Goal: Communication & Community: Participate in discussion

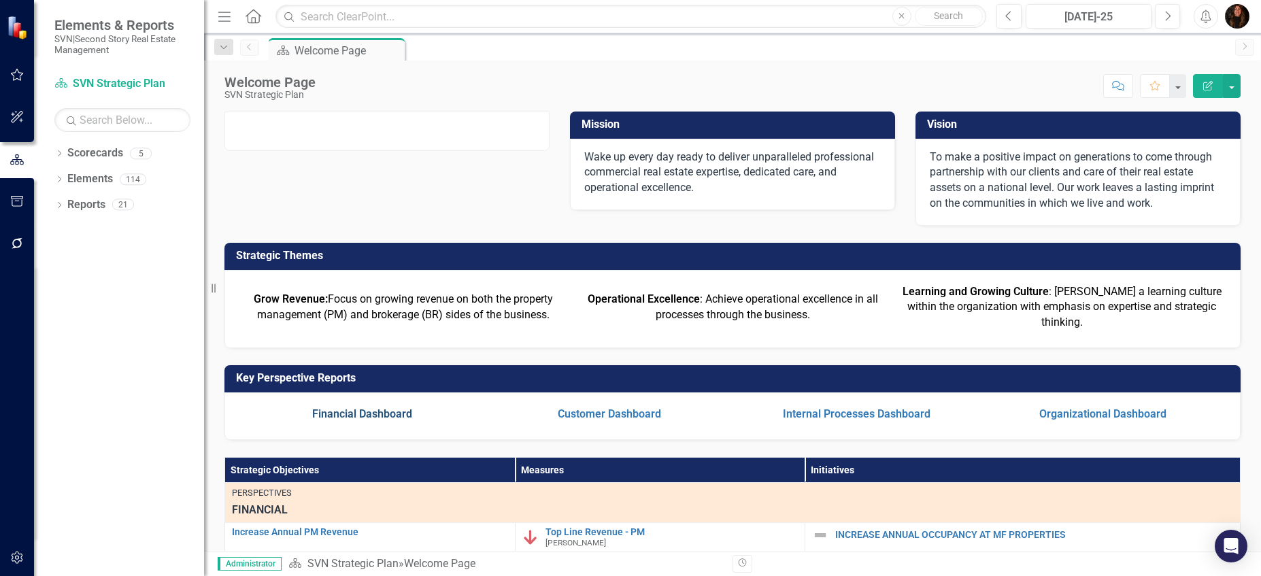
click at [381, 420] on link "Financial Dashboard" at bounding box center [362, 413] width 100 height 13
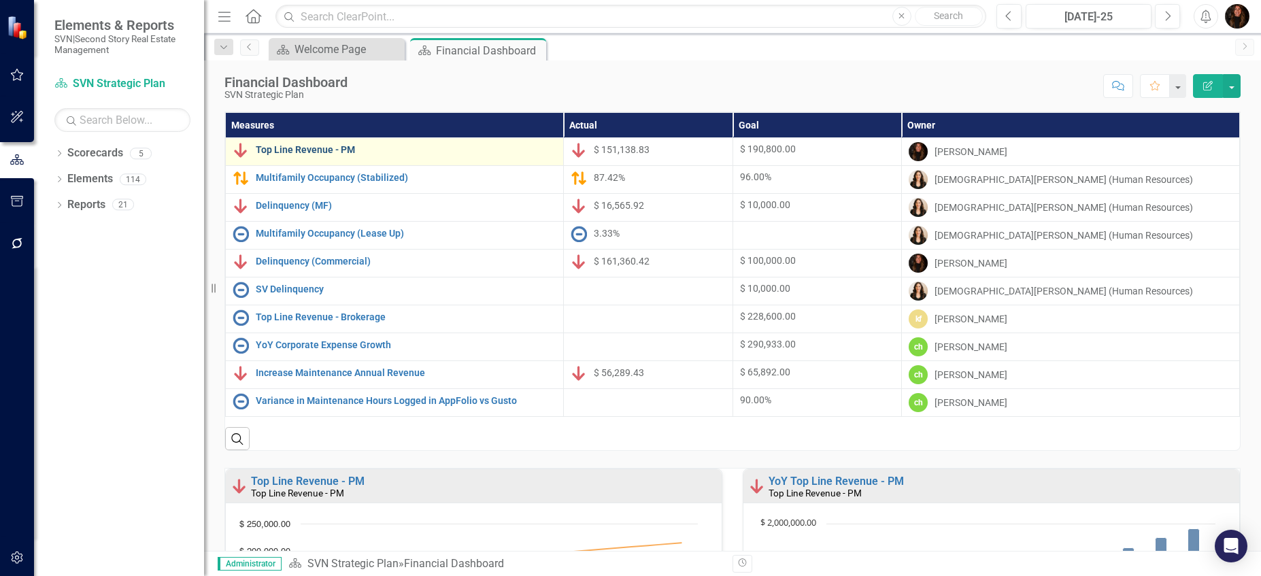
click at [324, 151] on link "Top Line Revenue - PM" at bounding box center [406, 150] width 301 height 10
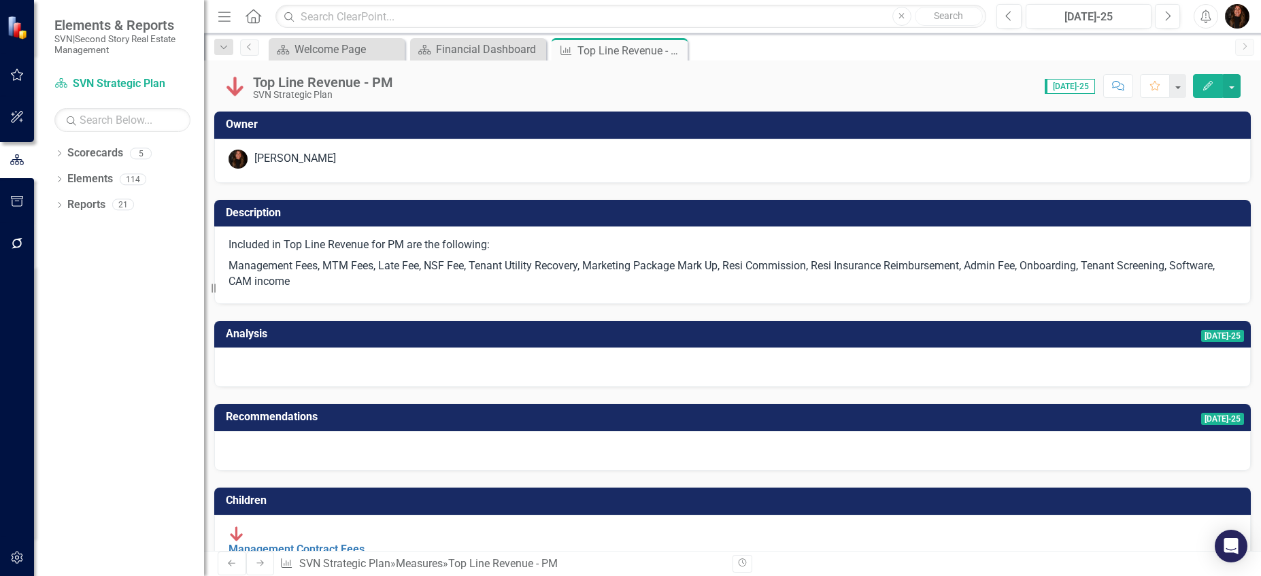
click at [326, 57] on div "Welcome Page" at bounding box center [339, 49] width 90 height 17
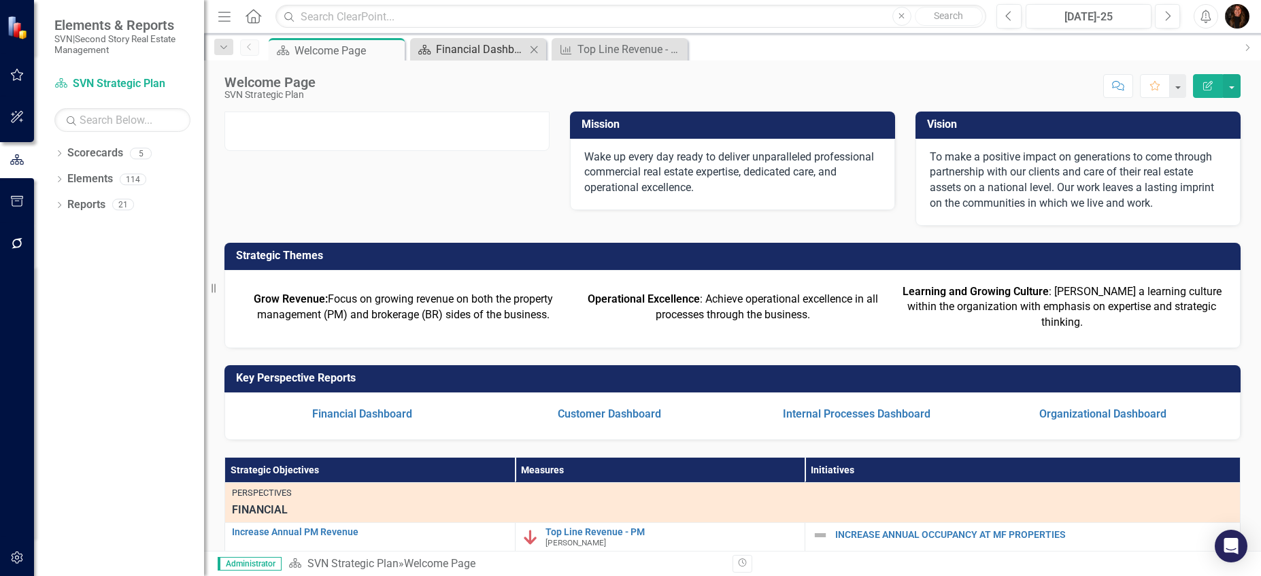
click at [476, 54] on div "Financial Dashboard" at bounding box center [481, 49] width 90 height 17
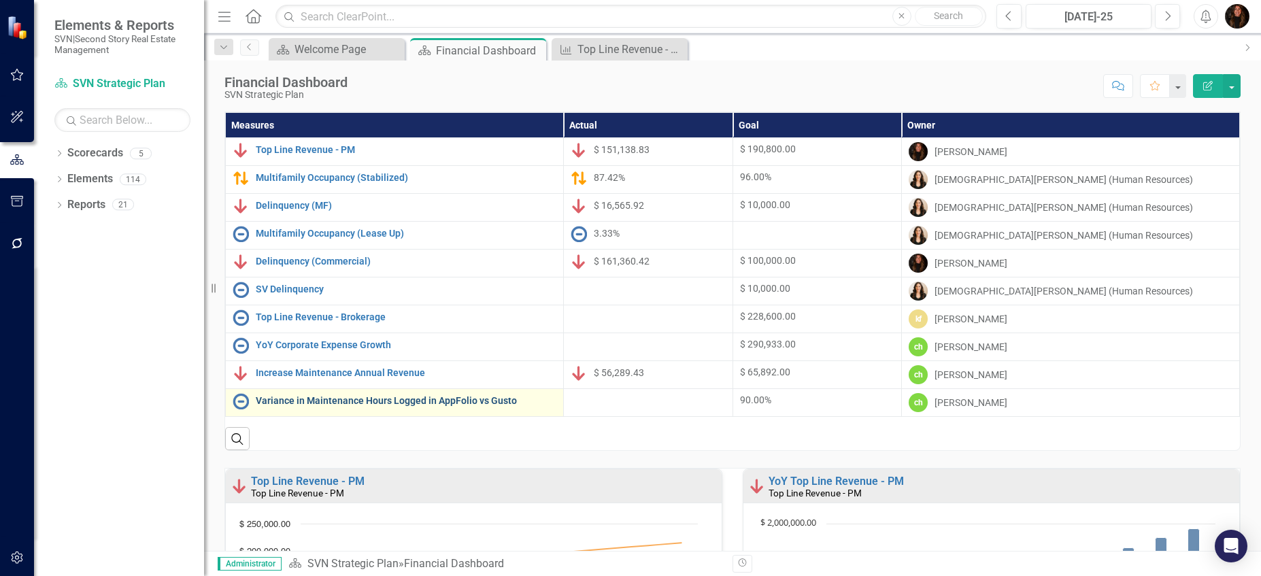
click at [359, 404] on link "Variance in Maintenance Hours Logged in AppFolio vs Gusto" at bounding box center [406, 401] width 301 height 10
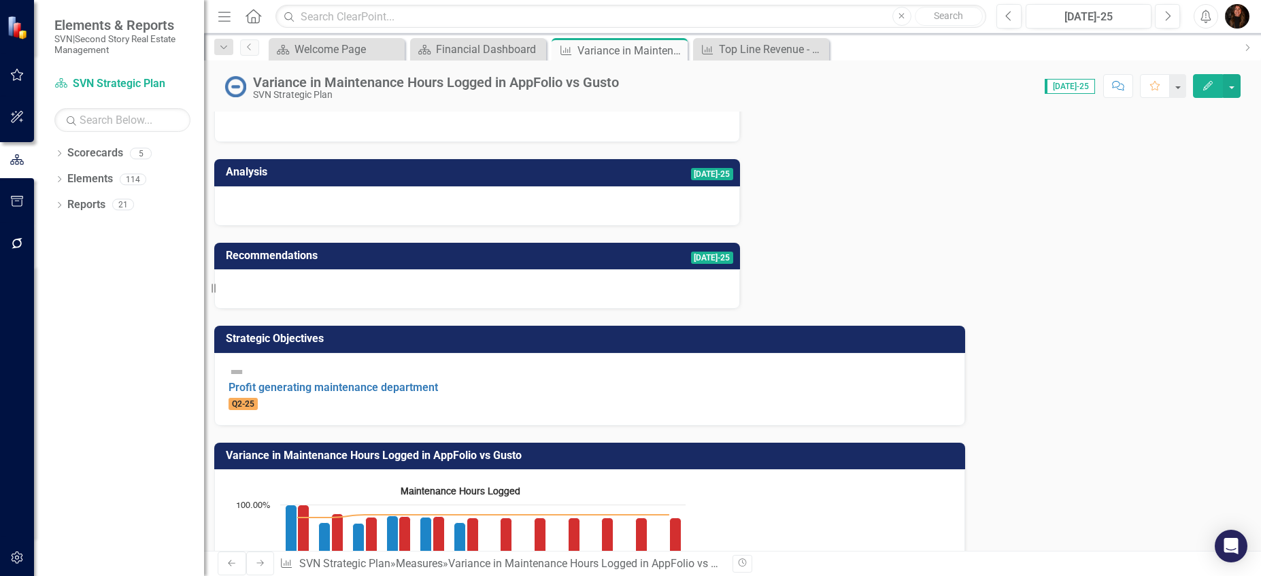
scroll to position [216, 0]
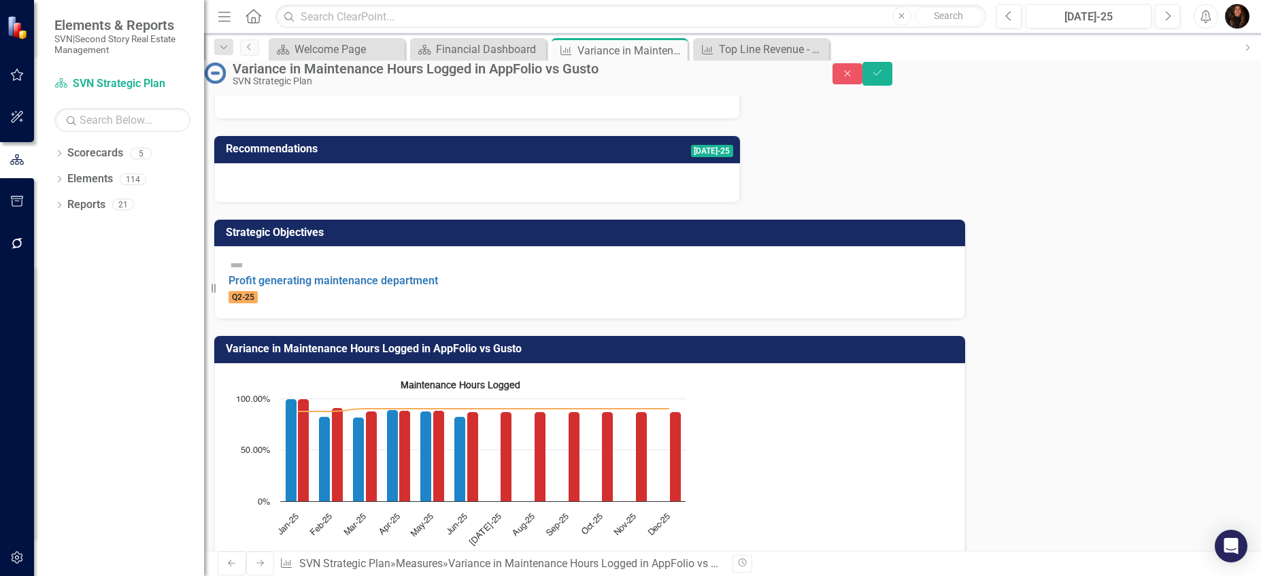
drag, startPoint x: 954, startPoint y: 381, endPoint x: 947, endPoint y: 518, distance: 136.9
click at [677, 49] on icon "Close" at bounding box center [675, 50] width 14 height 11
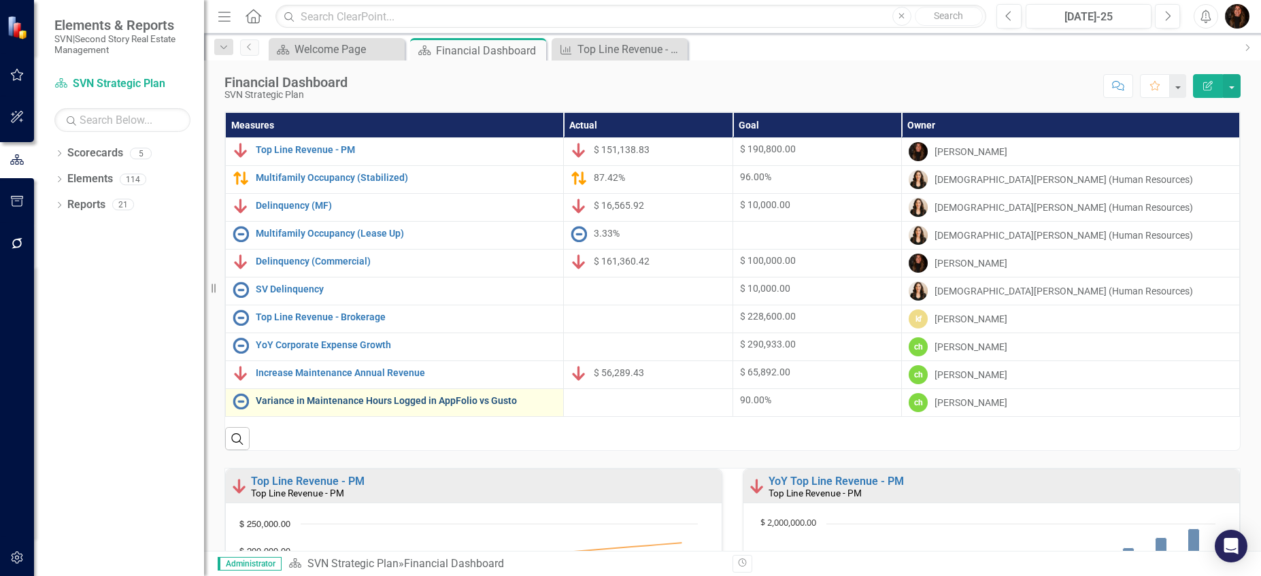
click at [324, 403] on link "Variance in Maintenance Hours Logged in AppFolio vs Gusto" at bounding box center [406, 401] width 301 height 10
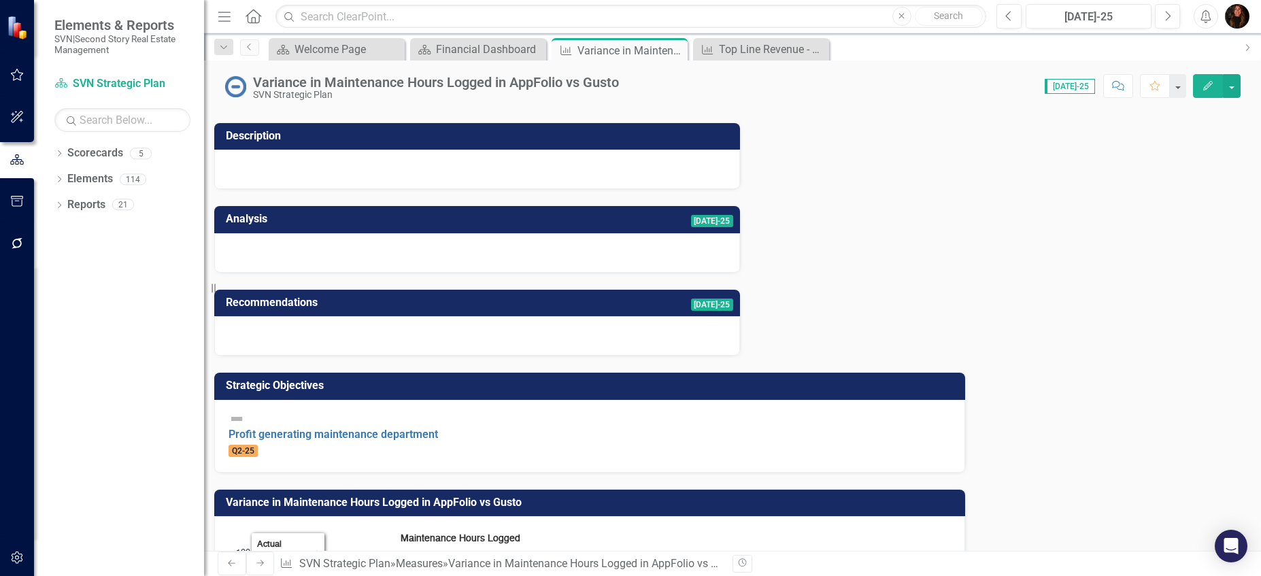
scroll to position [216, 0]
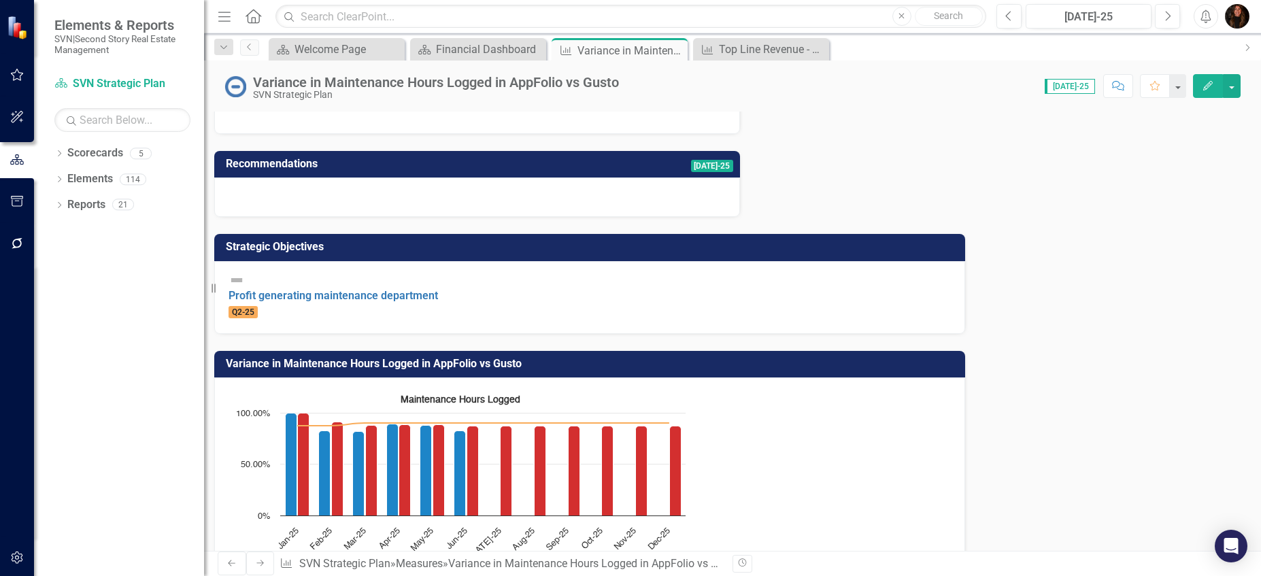
drag, startPoint x: 950, startPoint y: 359, endPoint x: 960, endPoint y: 501, distance: 142.5
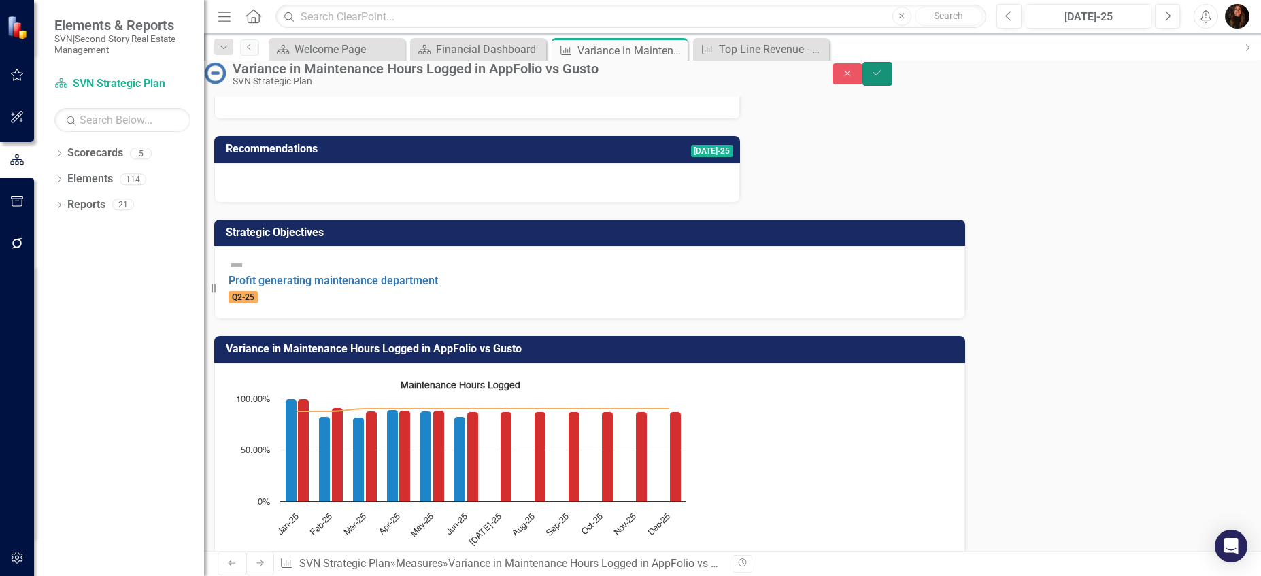
click at [883, 78] on icon "Save" at bounding box center [877, 73] width 12 height 10
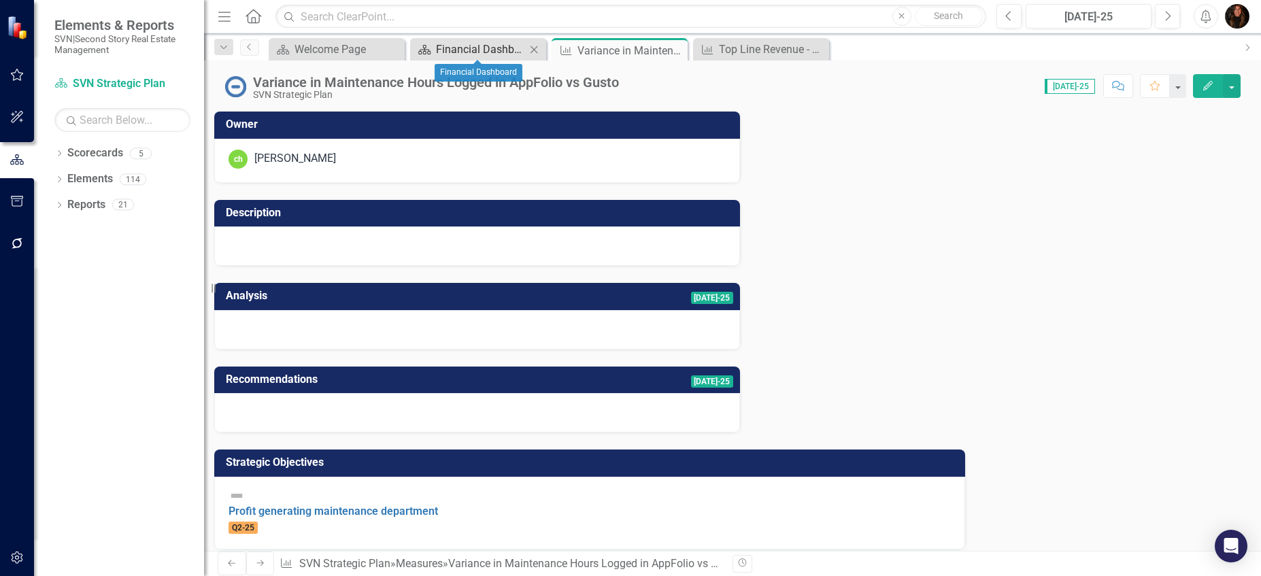
click at [459, 47] on div "Financial Dashboard" at bounding box center [481, 49] width 90 height 17
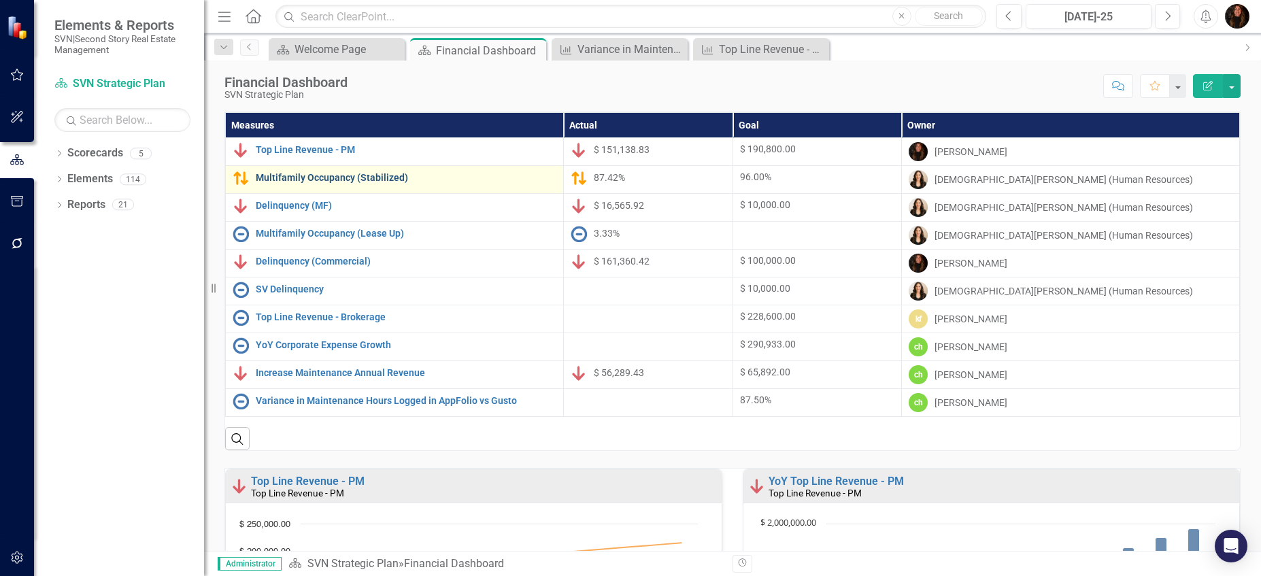
click at [303, 182] on link "Multifamily Occupancy (Stabilized)" at bounding box center [406, 178] width 301 height 10
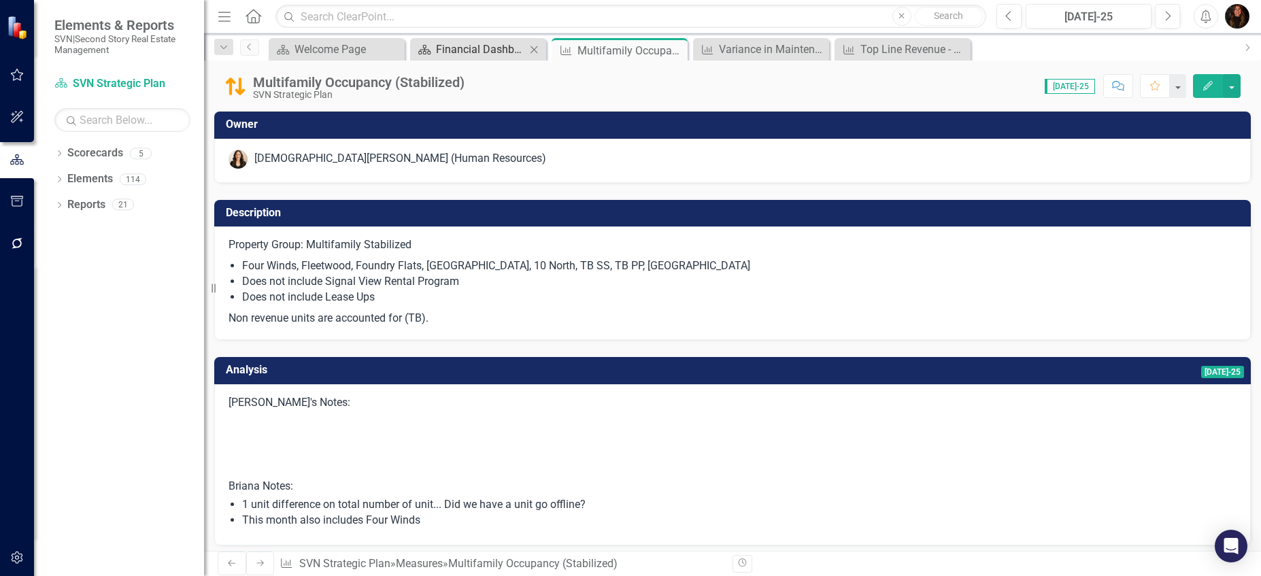
click at [472, 50] on div "Financial Dashboard" at bounding box center [481, 49] width 90 height 17
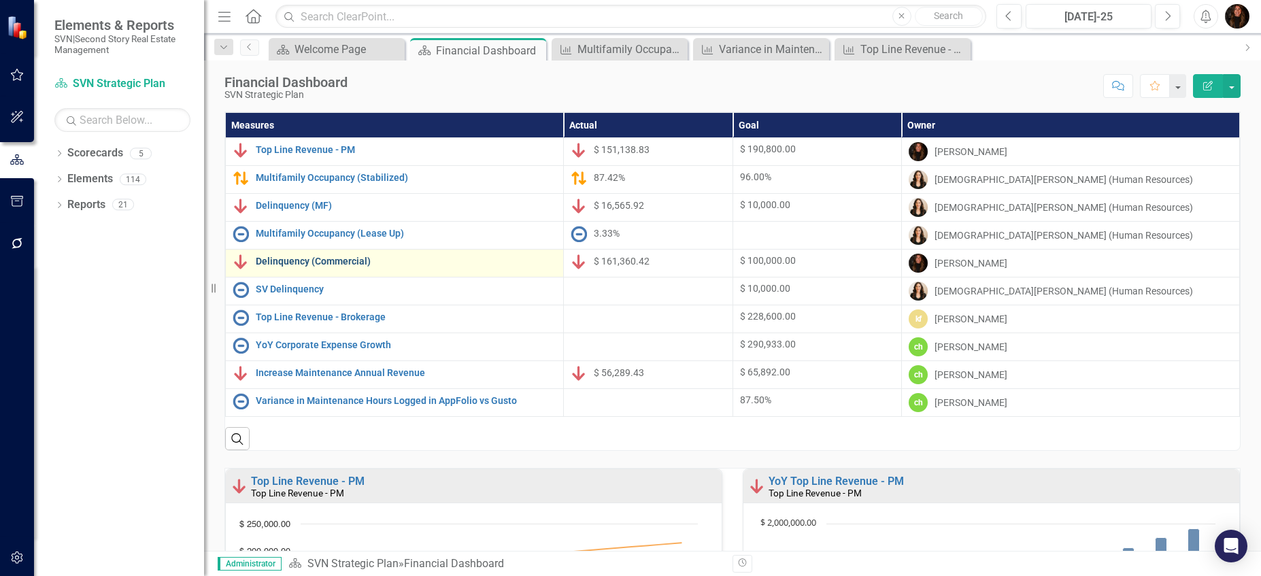
click at [297, 260] on link "Delinquency (Commercial)" at bounding box center [406, 261] width 301 height 10
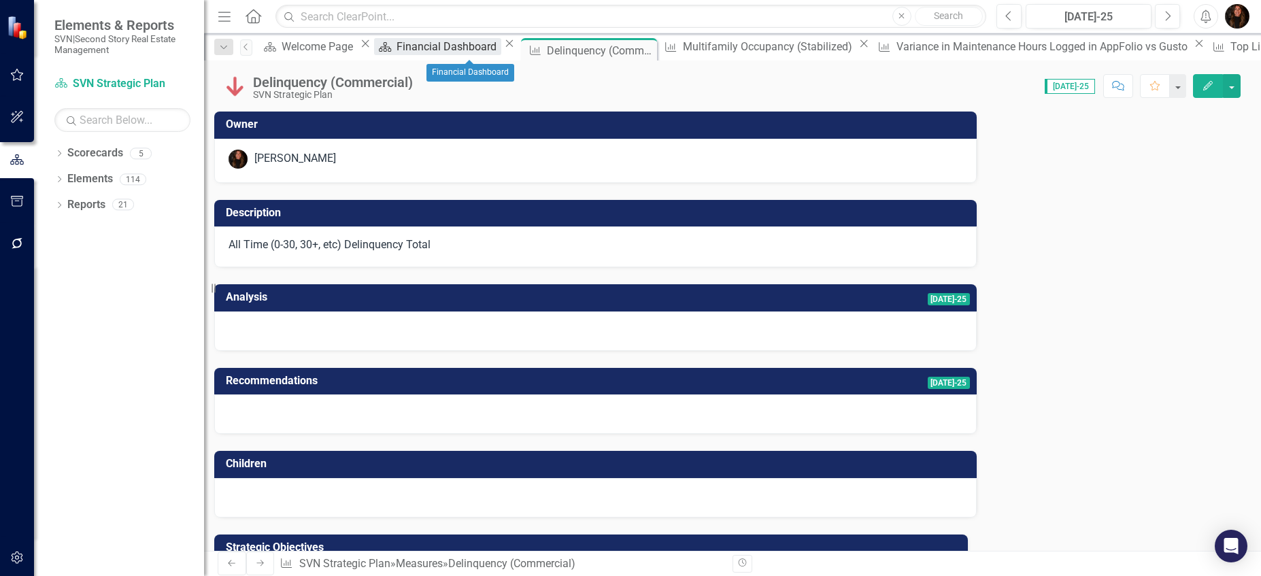
click at [478, 50] on div "Financial Dashboard" at bounding box center [449, 46] width 104 height 17
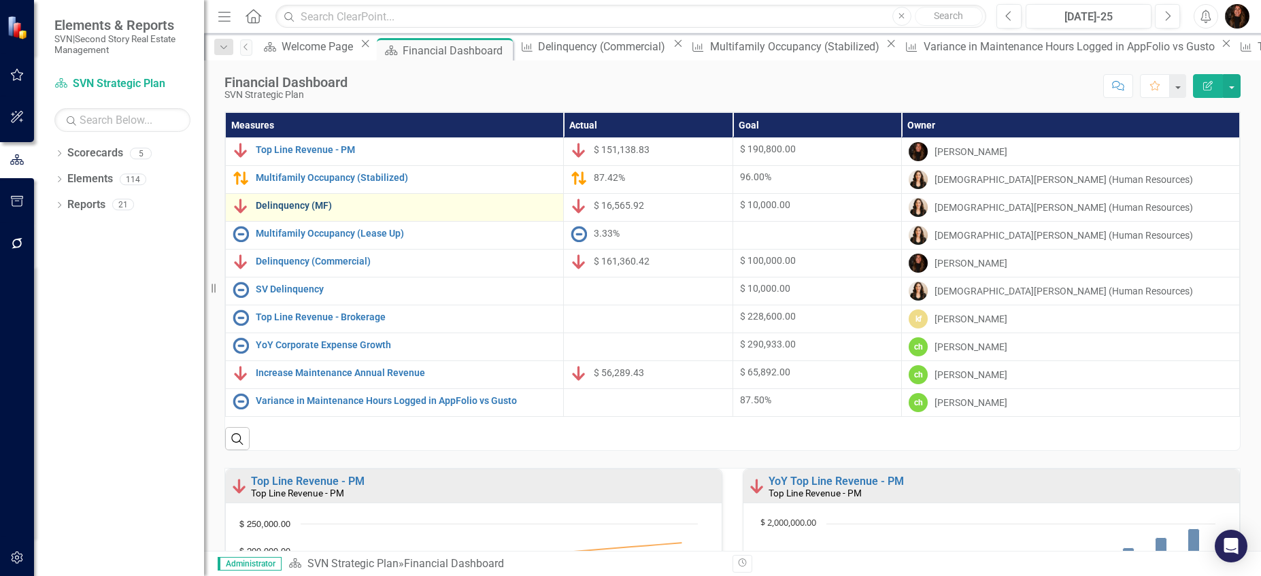
click at [316, 201] on link "Delinquency (MF)" at bounding box center [406, 206] width 301 height 10
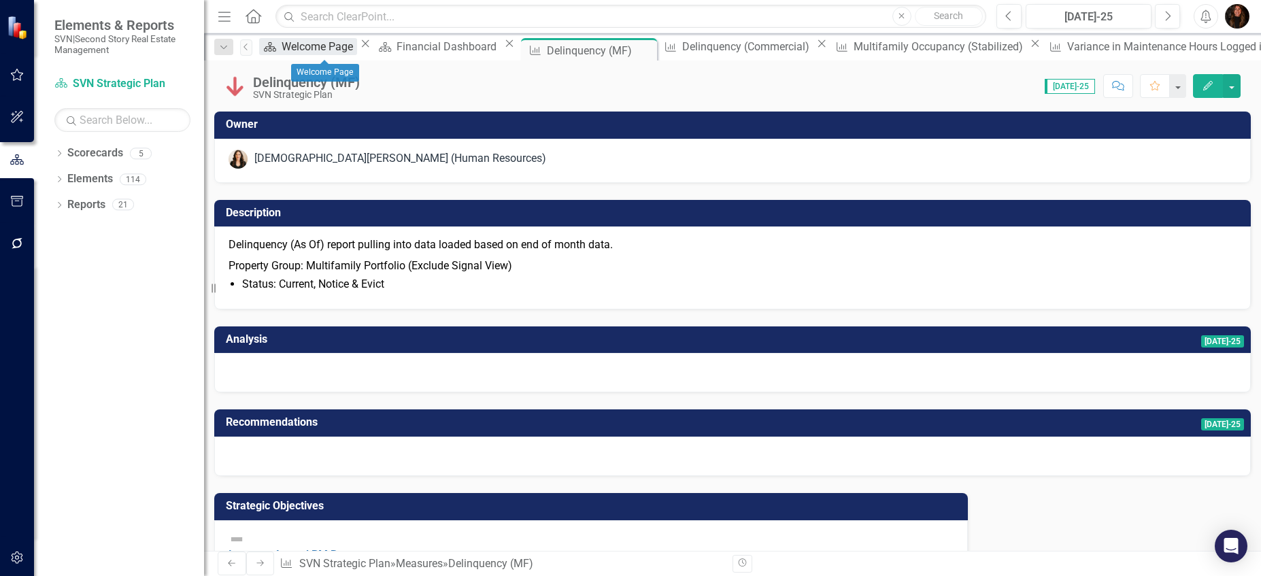
click at [332, 51] on div "Welcome Page" at bounding box center [319, 46] width 75 height 17
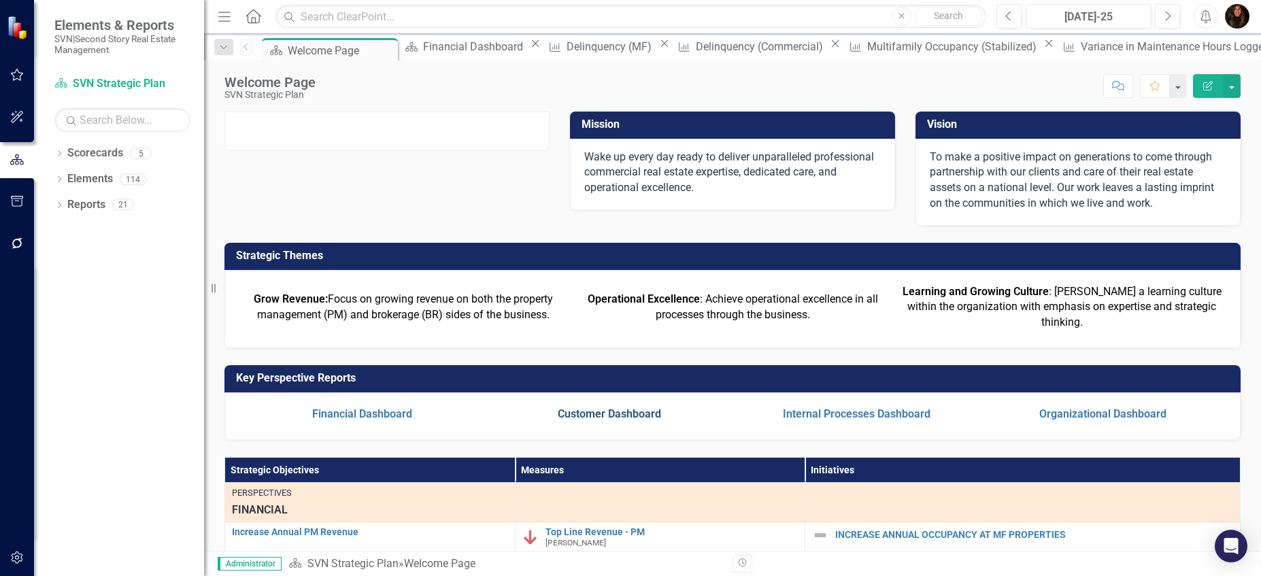
click at [579, 420] on link "Customer Dashboard" at bounding box center [609, 413] width 103 height 13
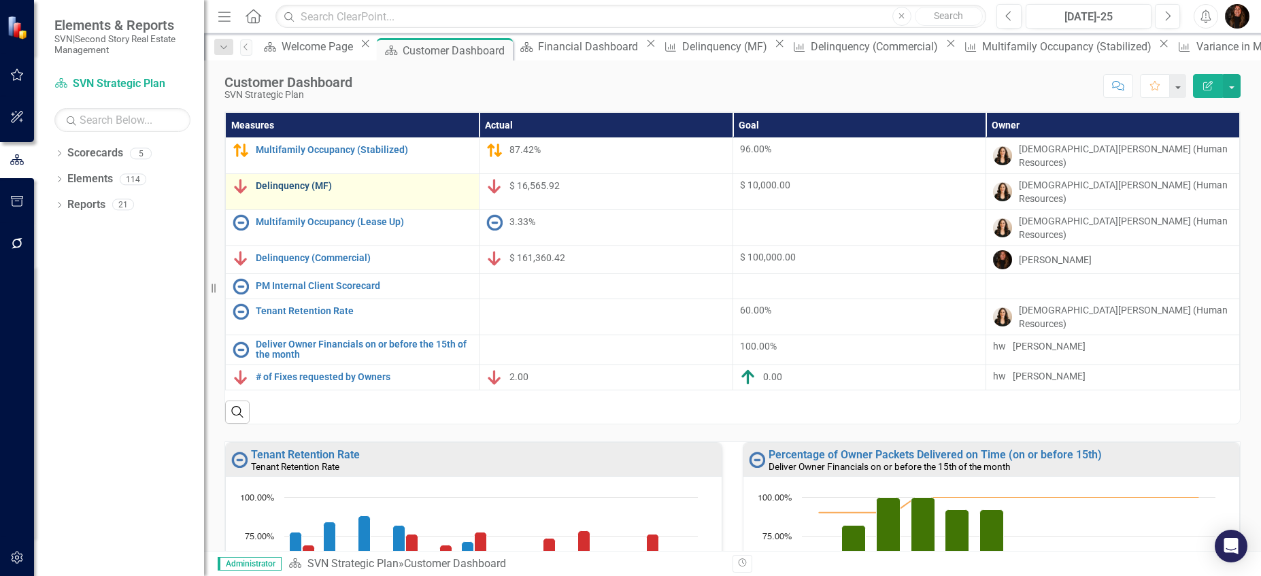
click at [296, 181] on link "Delinquency (MF)" at bounding box center [364, 186] width 216 height 10
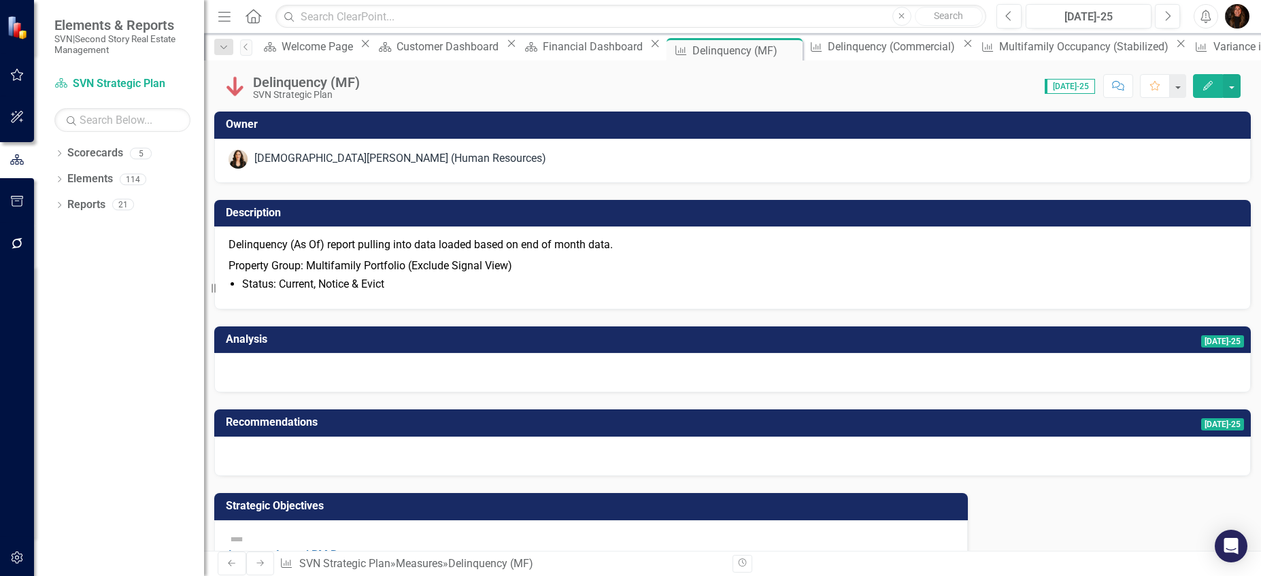
click at [1121, 88] on icon "Comment" at bounding box center [1118, 86] width 12 height 10
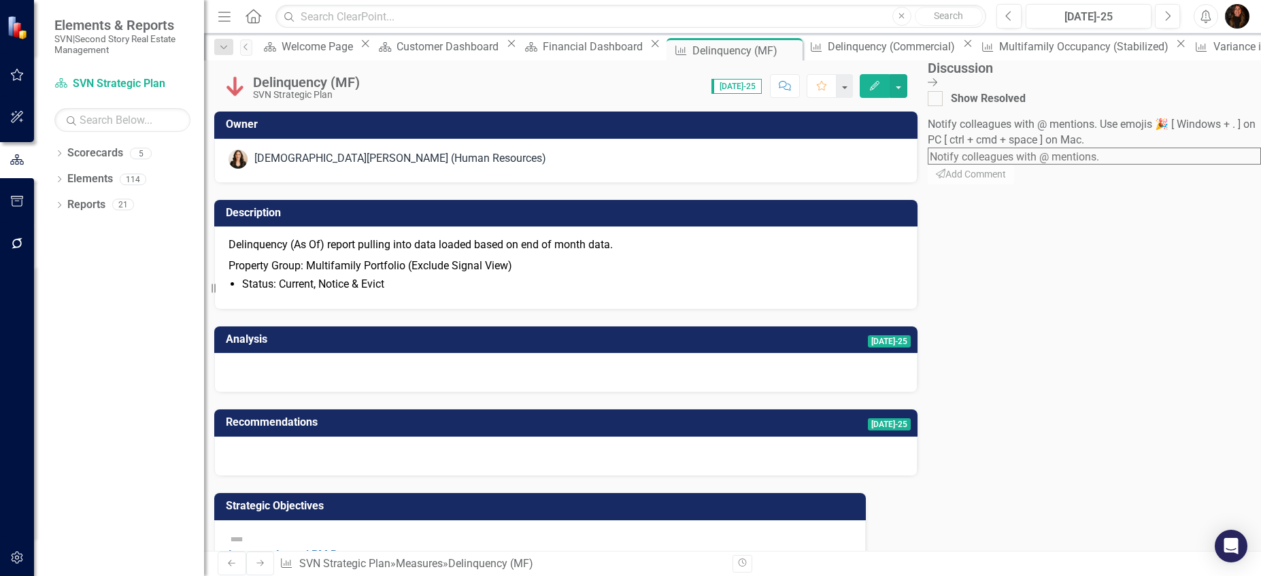
click at [1102, 149] on textarea at bounding box center [1094, 156] width 333 height 17
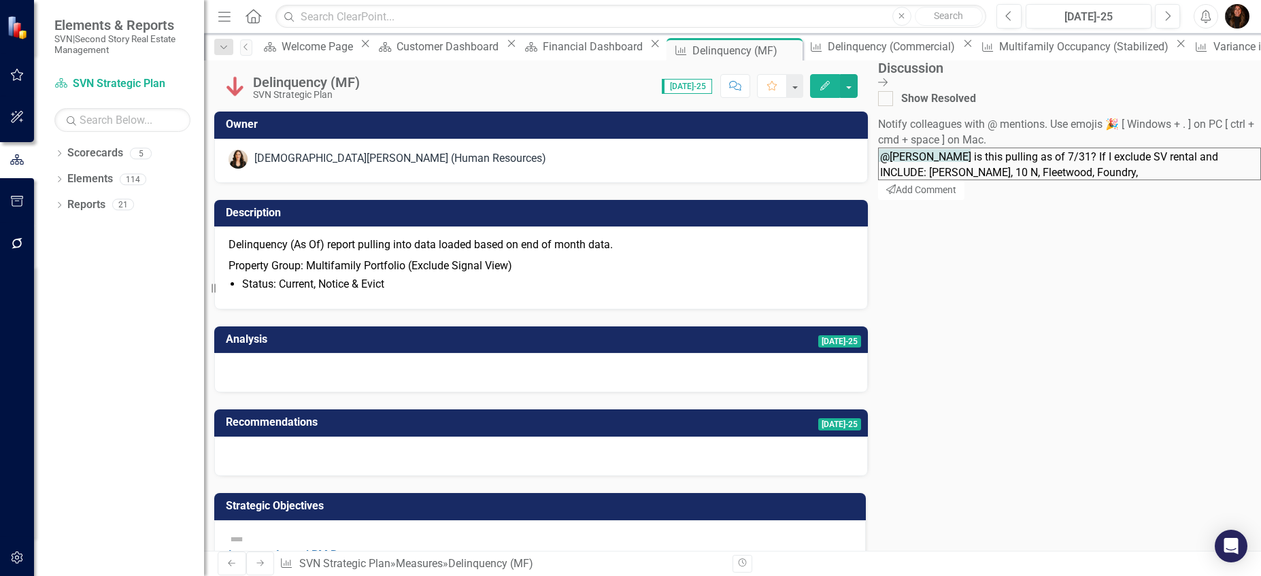
click at [1130, 180] on textarea "@[PERSON_NAME] is this pulling as of 7/31? If I exclude SV rental and INCLUDE: …" at bounding box center [1069, 164] width 383 height 33
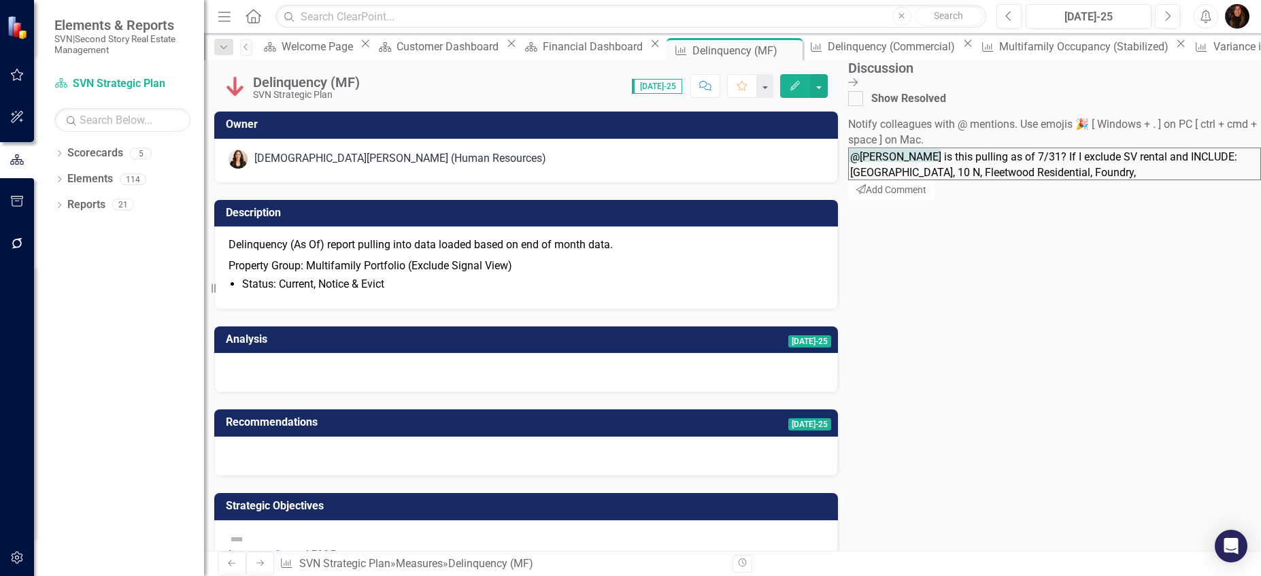
click at [1235, 180] on textarea "@[PERSON_NAME] is this pulling as of 7/31? If I exclude SV rental and INCLUDE: …" at bounding box center [1054, 164] width 413 height 33
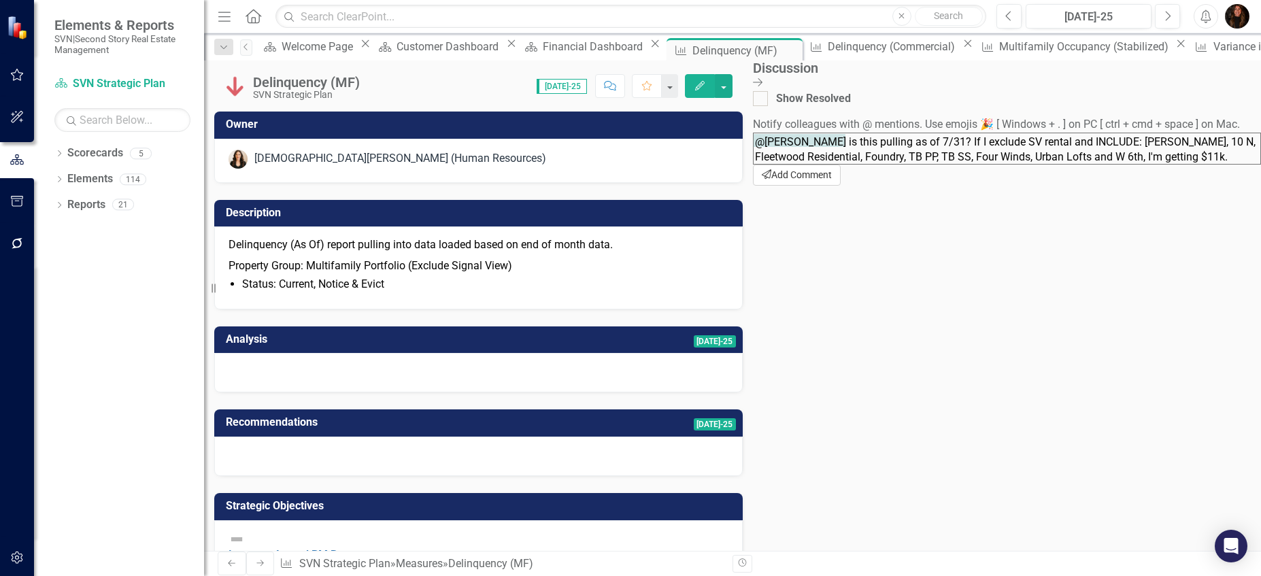
type textarea "@[PERSON_NAME] is this pulling as of 7/31? If I exclude SV rental and INCLUDE: …"
click at [841, 186] on button "Send Add Comment" at bounding box center [797, 175] width 88 height 21
